Goal: Task Accomplishment & Management: Complete application form

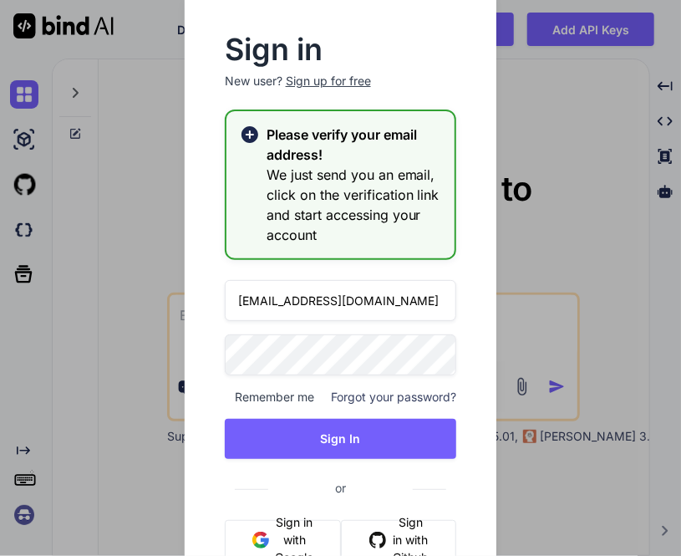
click at [546, 130] on div "Sign in New user? Sign up for free Please verify your email address! We just se…" at bounding box center [340, 278] width 681 height 556
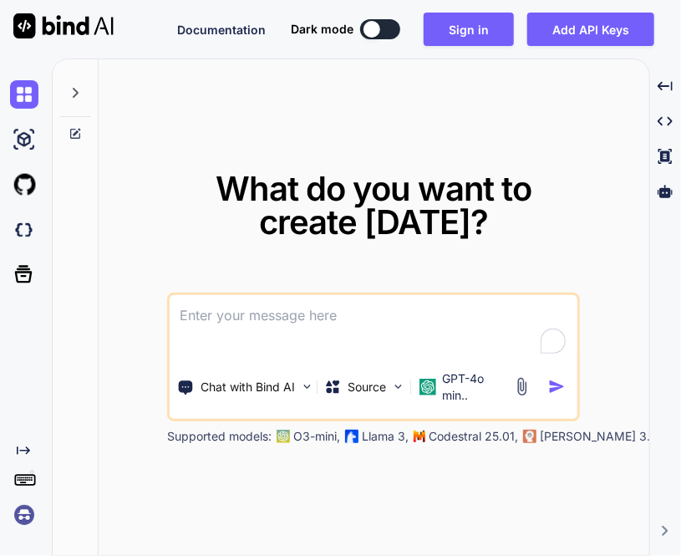
type textarea "x"
click at [26, 514] on img at bounding box center [24, 515] width 28 height 28
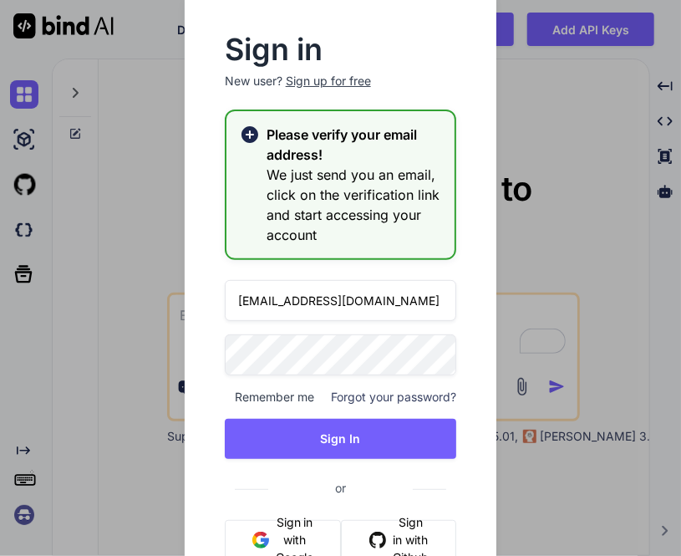
click at [274, 300] on input "app40@yopmail.com" at bounding box center [341, 300] width 232 height 41
type input "app43@yopmail.com"
click at [144, 350] on div "Sign in New user? Sign up for free Please verify your email address! We just se…" at bounding box center [340, 278] width 681 height 556
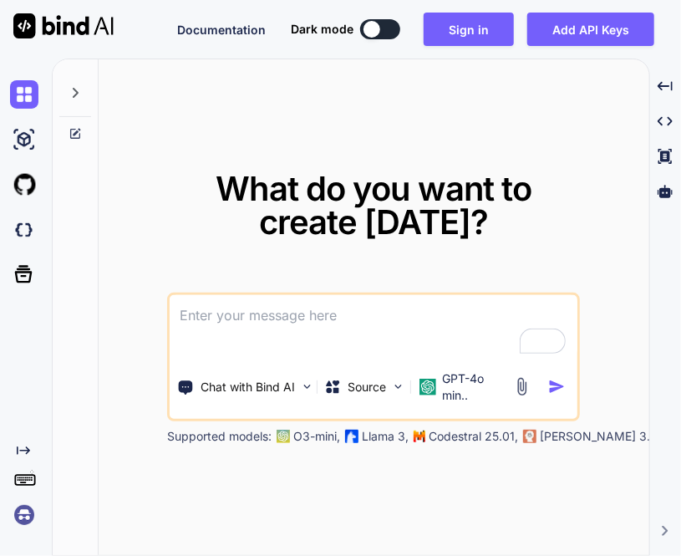
click at [30, 517] on img at bounding box center [24, 515] width 28 height 28
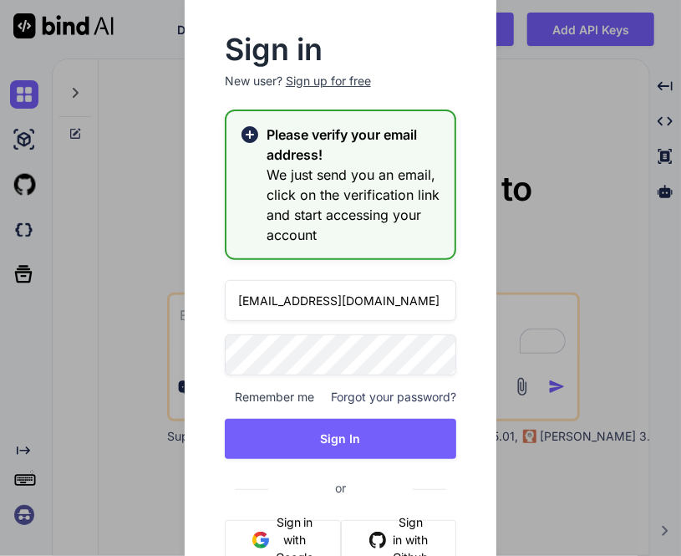
click at [266, 300] on input "app33@yopmail.com" at bounding box center [341, 300] width 232 height 41
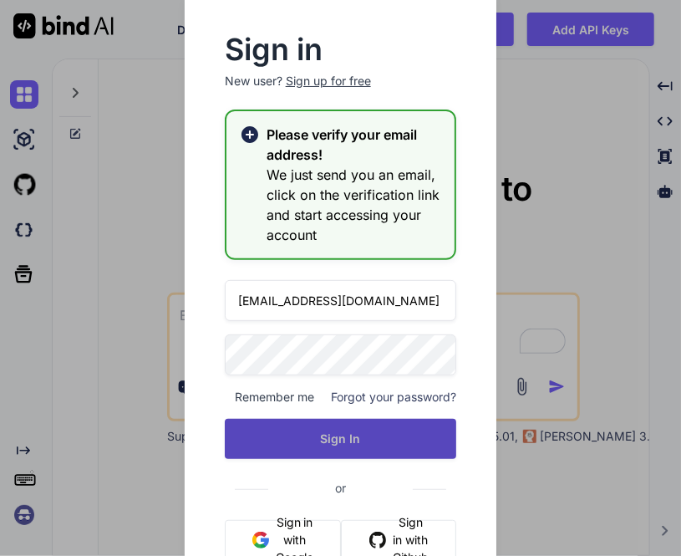
type input "app43@yopmail.com"
click at [341, 441] on button "Sign In" at bounding box center [341, 439] width 232 height 40
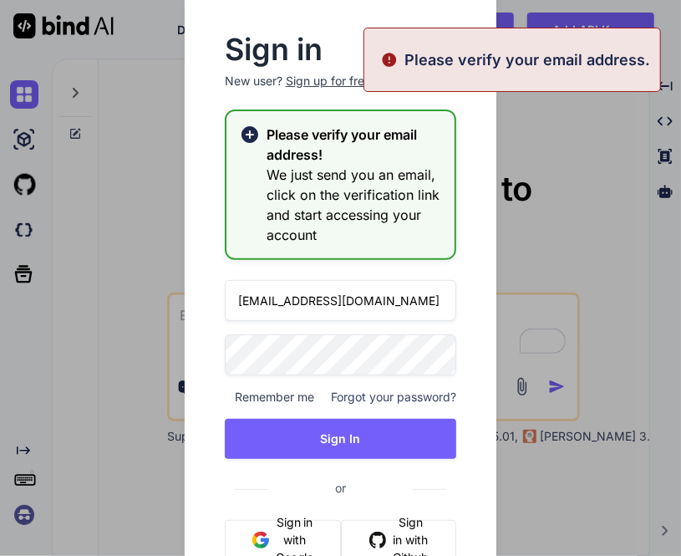
type textarea "x"
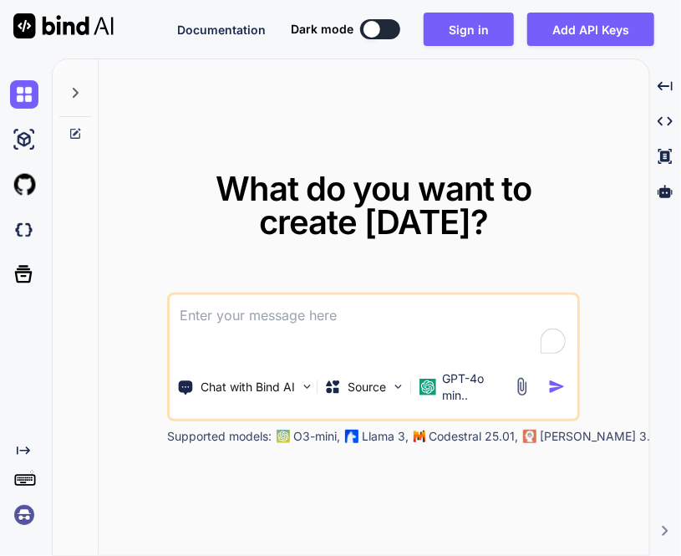
type textarea "x"
click at [22, 525] on img at bounding box center [24, 515] width 28 height 28
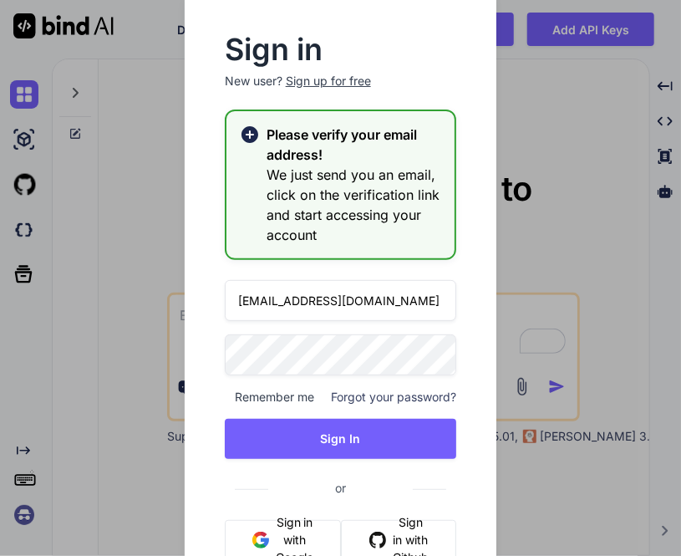
click at [272, 301] on input "[EMAIL_ADDRESS][DOMAIN_NAME]" at bounding box center [341, 300] width 232 height 41
click at [268, 303] on input "[EMAIL_ADDRESS][DOMAIN_NAME]" at bounding box center [341, 300] width 232 height 41
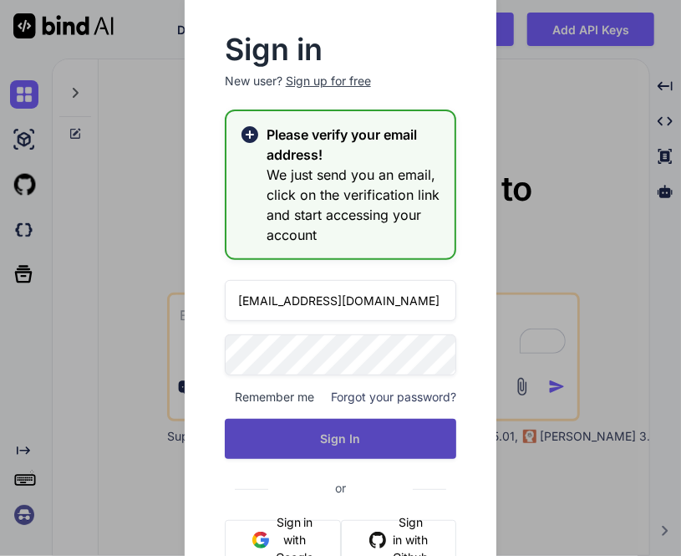
click at [319, 429] on button "Sign In" at bounding box center [341, 439] width 232 height 40
click at [335, 444] on button "Sign In" at bounding box center [341, 439] width 232 height 40
click at [336, 435] on button "Sign In" at bounding box center [341, 439] width 232 height 40
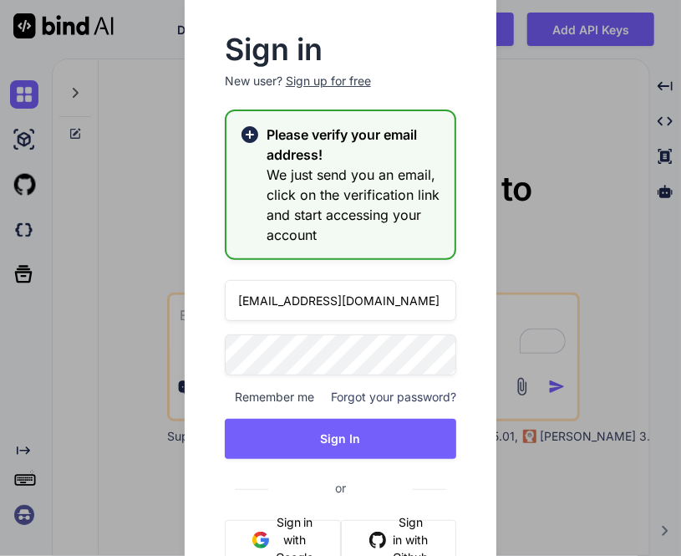
click at [271, 304] on input "[EMAIL_ADDRESS][DOMAIN_NAME]" at bounding box center [341, 300] width 232 height 41
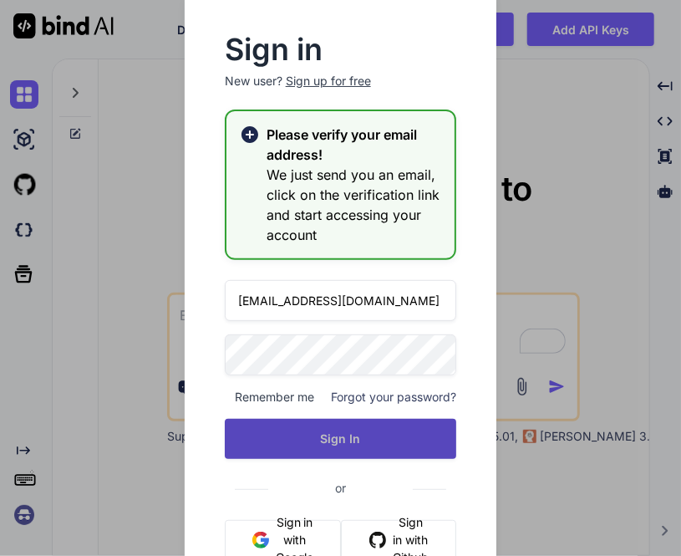
type input "[EMAIL_ADDRESS][DOMAIN_NAME]"
click at [301, 426] on button "Sign In" at bounding box center [341, 439] width 232 height 40
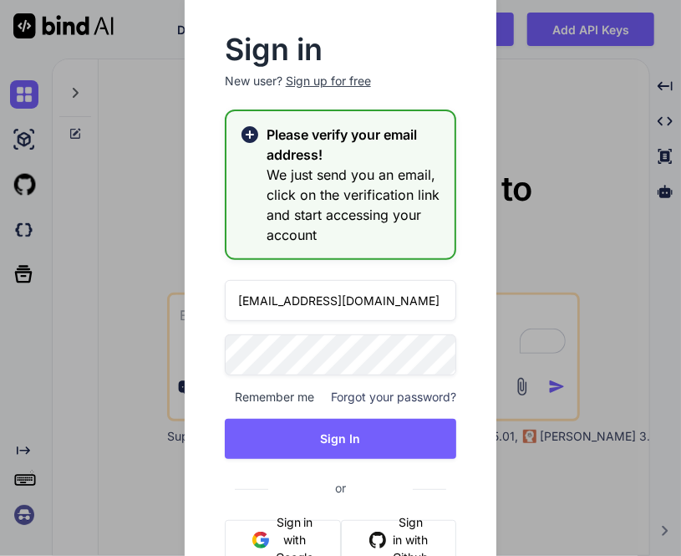
click at [333, 83] on div "Sign up for free" at bounding box center [328, 81] width 85 height 17
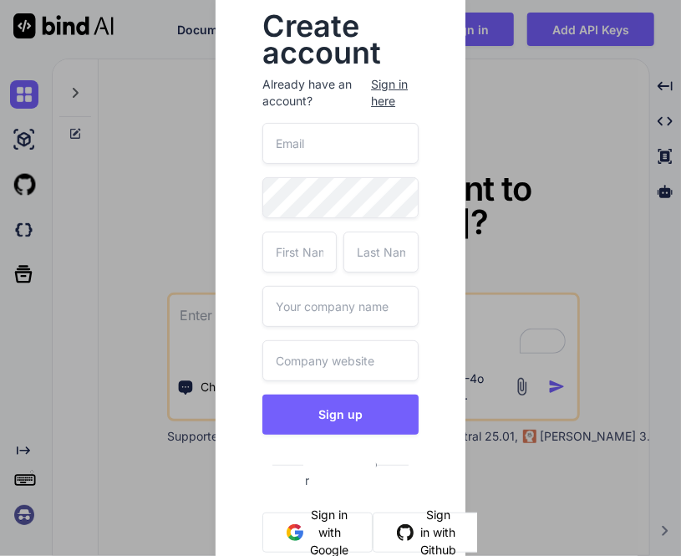
click at [313, 158] on input "email" at bounding box center [340, 143] width 156 height 41
type input "[EMAIL_ADDRESS][DOMAIN_NAME]"
click at [297, 262] on input "text" at bounding box center [299, 251] width 74 height 41
type input "[PERSON_NAME]"
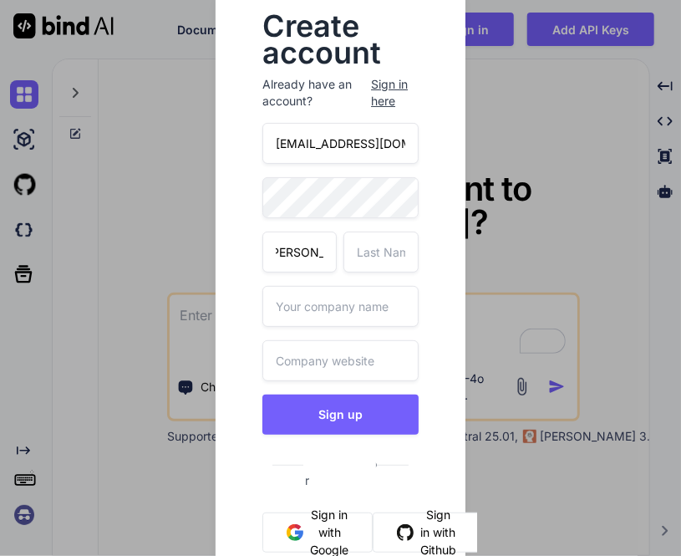
scroll to position [0, 0]
click at [359, 262] on input "text" at bounding box center [380, 251] width 74 height 41
type input "c"
click at [313, 311] on input "text" at bounding box center [340, 306] width 156 height 41
type input "wit"
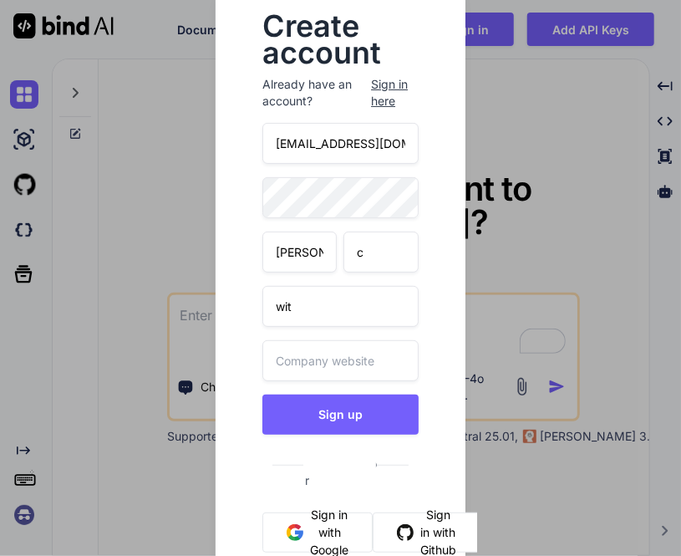
click at [328, 341] on input "text" at bounding box center [340, 360] width 156 height 41
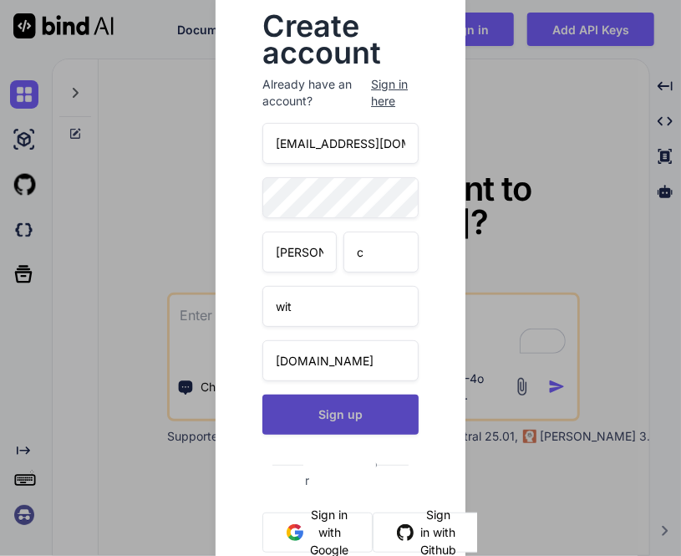
type input "[DOMAIN_NAME]"
click at [356, 414] on button "Sign up" at bounding box center [340, 414] width 156 height 40
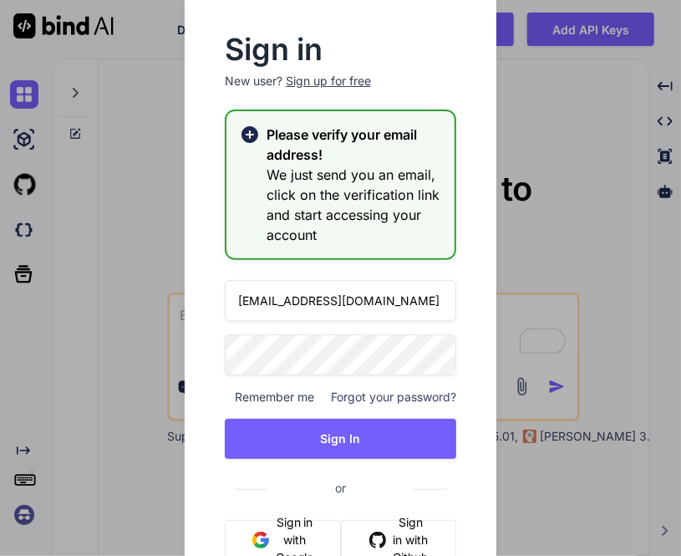
click at [272, 302] on input "[EMAIL_ADDRESS][DOMAIN_NAME]" at bounding box center [341, 300] width 232 height 41
click at [267, 303] on input "[EMAIL_ADDRESS][DOMAIN_NAME]" at bounding box center [341, 300] width 232 height 41
click at [271, 302] on input "[EMAIL_ADDRESS][DOMAIN_NAME]" at bounding box center [341, 300] width 232 height 41
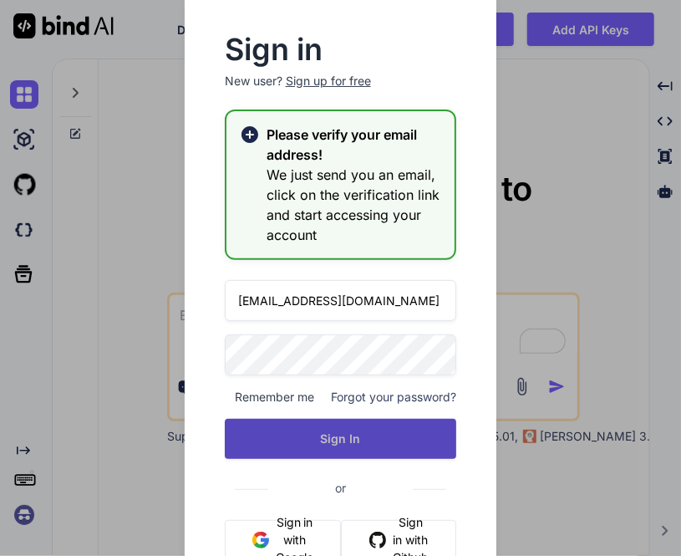
type input "[EMAIL_ADDRESS][DOMAIN_NAME]"
click at [306, 430] on button "Sign In" at bounding box center [341, 439] width 232 height 40
click at [345, 434] on button "Sign In" at bounding box center [341, 439] width 232 height 40
click at [348, 443] on button "Sign In" at bounding box center [341, 439] width 232 height 40
